Goal: Navigation & Orientation: Find specific page/section

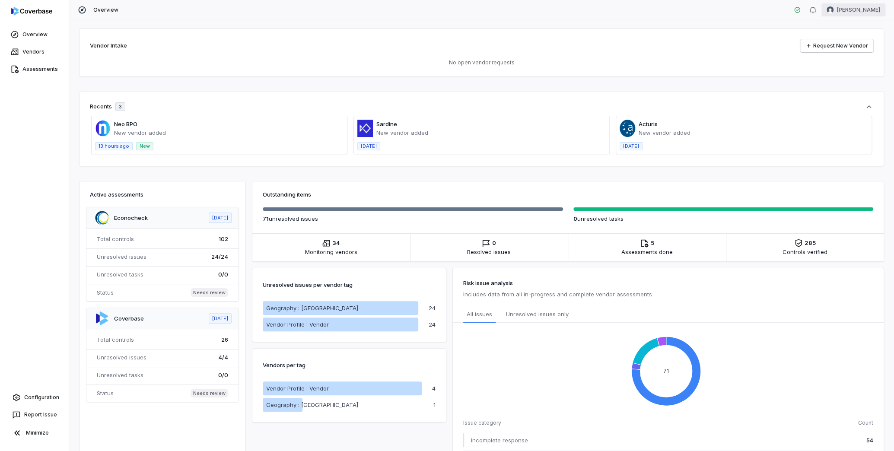
click at [839, 4] on html "Overview Vendors Assessments Configuration Report Issue Minimize Overview [PERS…" at bounding box center [447, 225] width 894 height 451
click at [119, 81] on html "Overview Vendors Assessments Configuration Report Issue Minimize Overview Sandr…" at bounding box center [447, 225] width 894 height 451
click at [386, 126] on span at bounding box center [481, 135] width 255 height 38
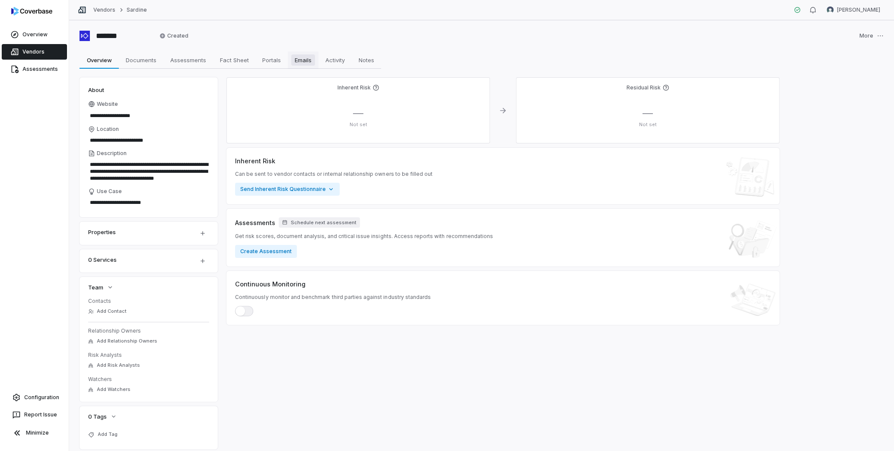
click at [310, 61] on span "Emails" at bounding box center [303, 59] width 24 height 11
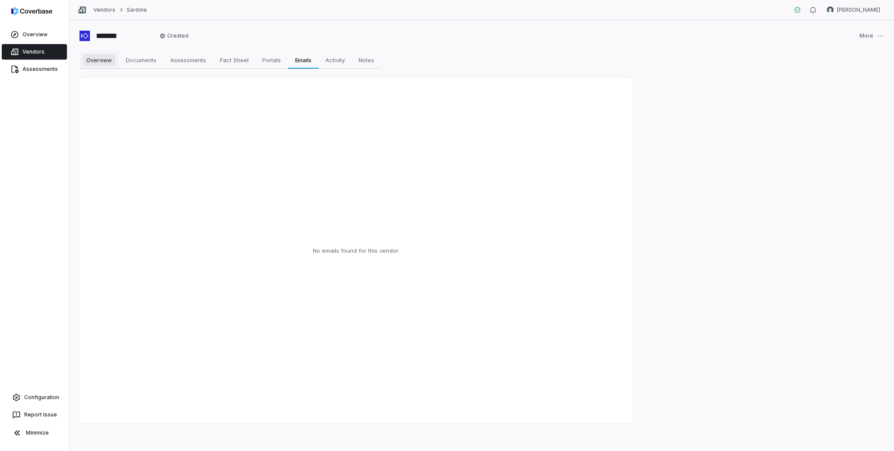
click at [97, 57] on span "Overview" at bounding box center [99, 59] width 32 height 11
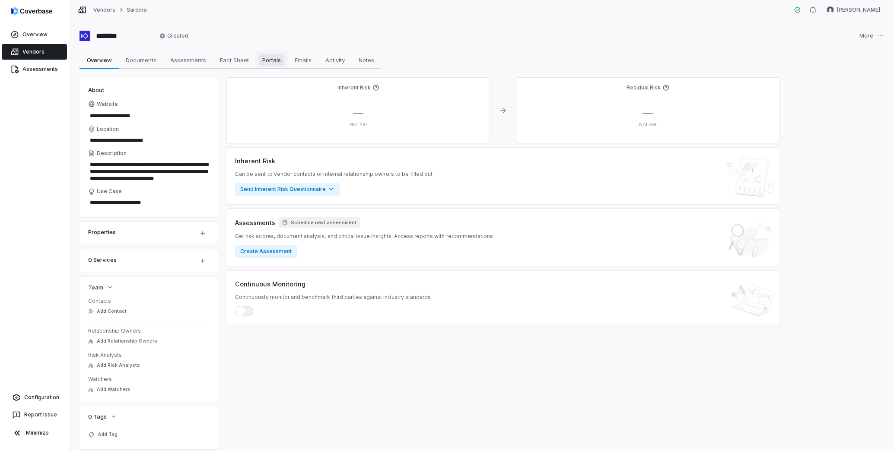
click at [270, 62] on span "Portals" at bounding box center [272, 59] width 26 height 11
type textarea "*"
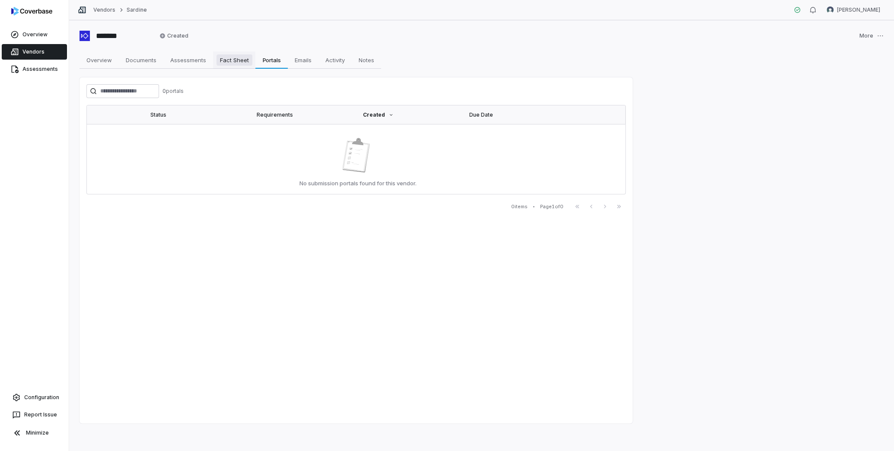
click at [227, 60] on span "Fact Sheet" at bounding box center [235, 59] width 36 height 11
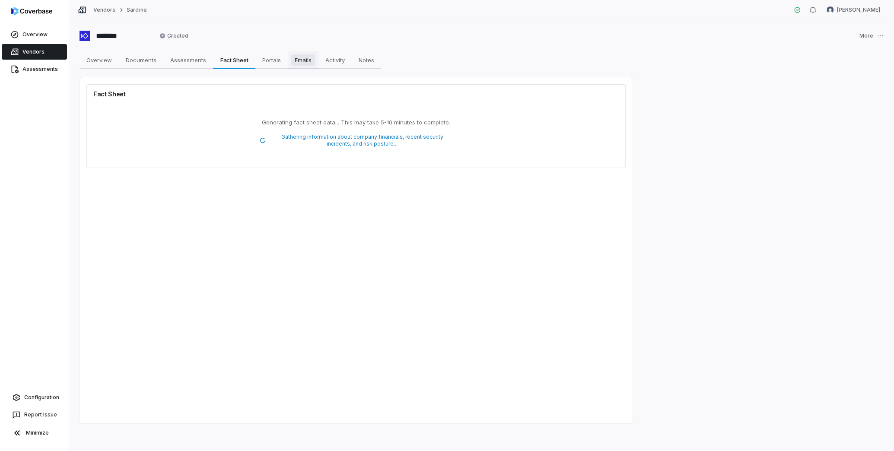
click at [305, 62] on span "Emails" at bounding box center [303, 59] width 24 height 11
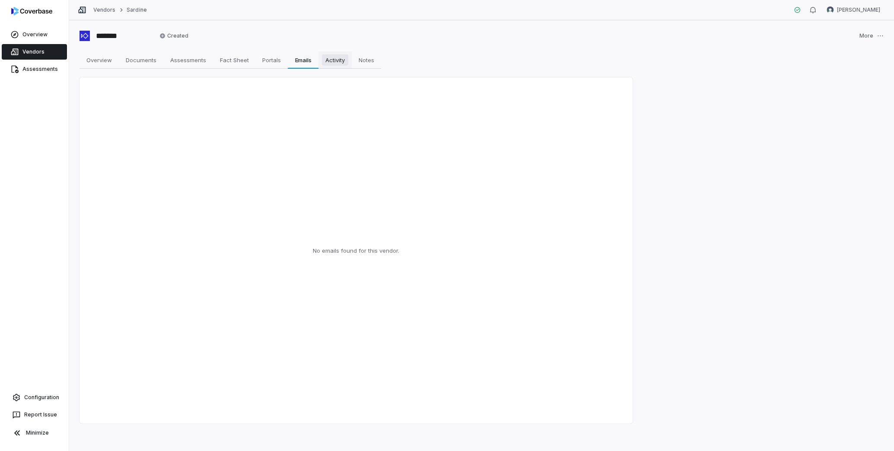
click at [350, 60] on link "Activity Activity" at bounding box center [335, 59] width 33 height 17
click at [124, 61] on span "Documents" at bounding box center [141, 59] width 38 height 11
click at [39, 35] on link "Overview" at bounding box center [34, 35] width 65 height 16
